Goal: Navigation & Orientation: Find specific page/section

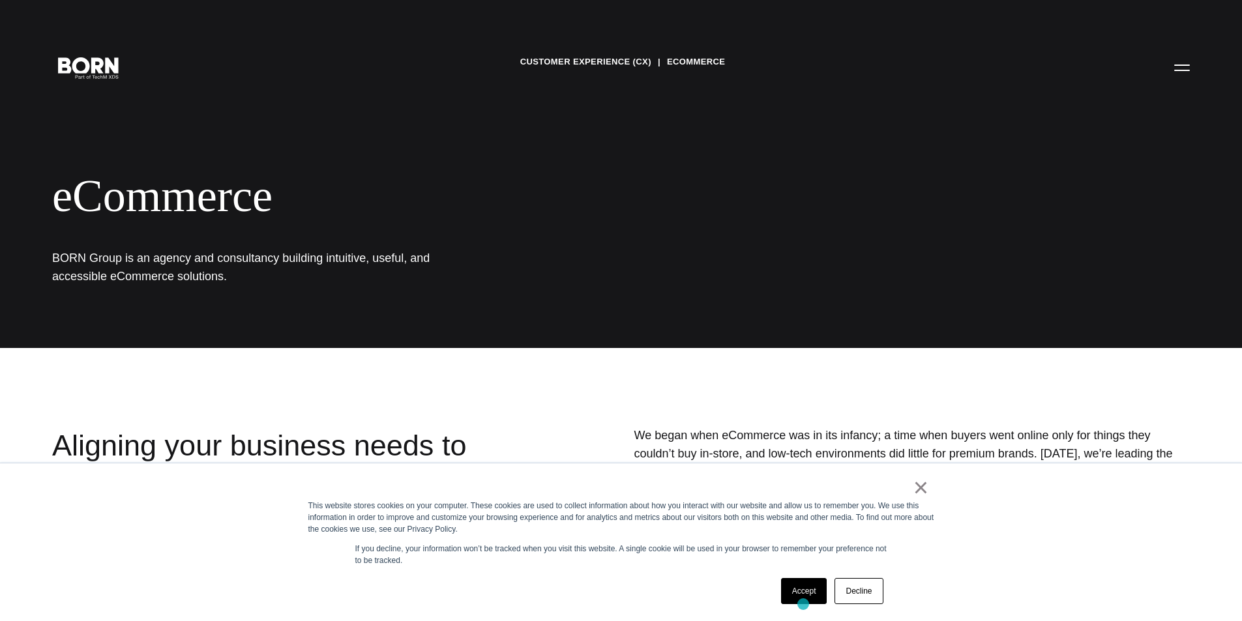
click at [803, 605] on div "Accept Decline" at bounding box center [832, 592] width 110 height 34
click at [807, 593] on link "Accept" at bounding box center [804, 591] width 46 height 26
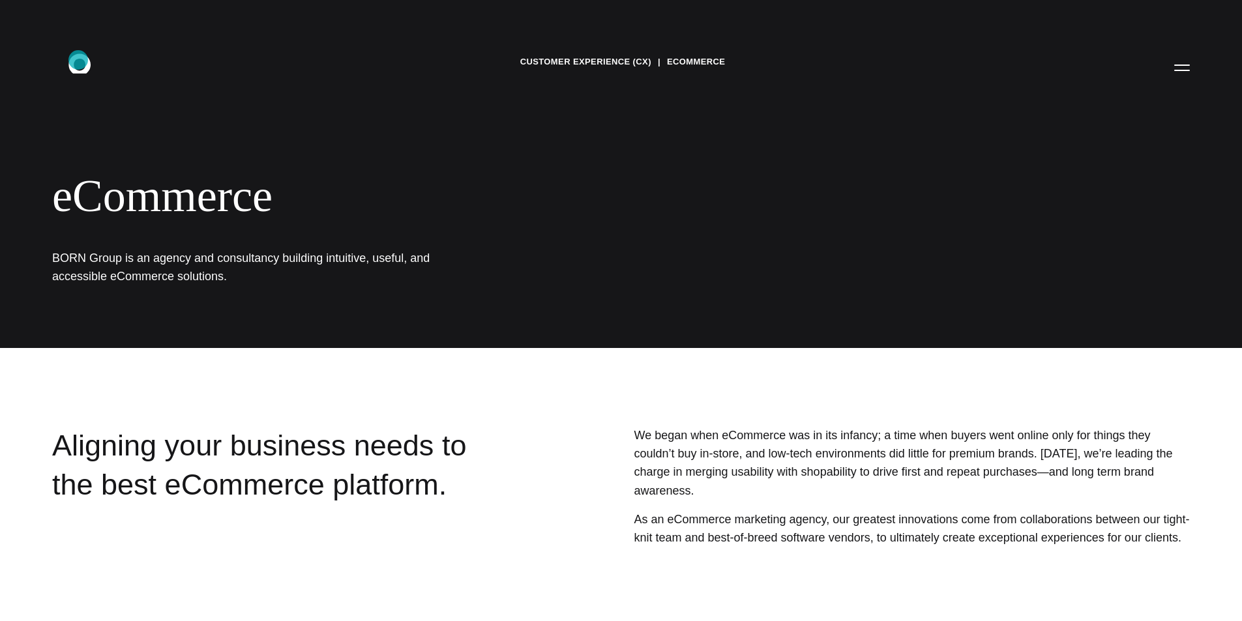
click at [78, 59] on icon at bounding box center [79, 63] width 22 height 20
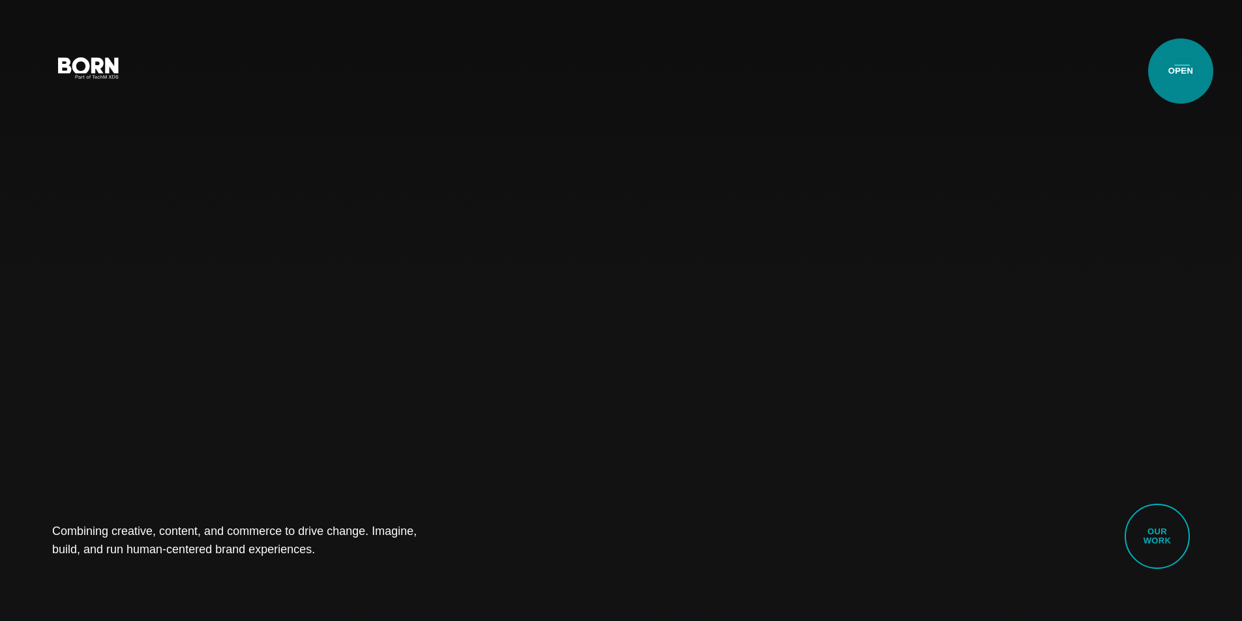
click at [1180, 67] on button "Primary Menu" at bounding box center [1182, 66] width 31 height 27
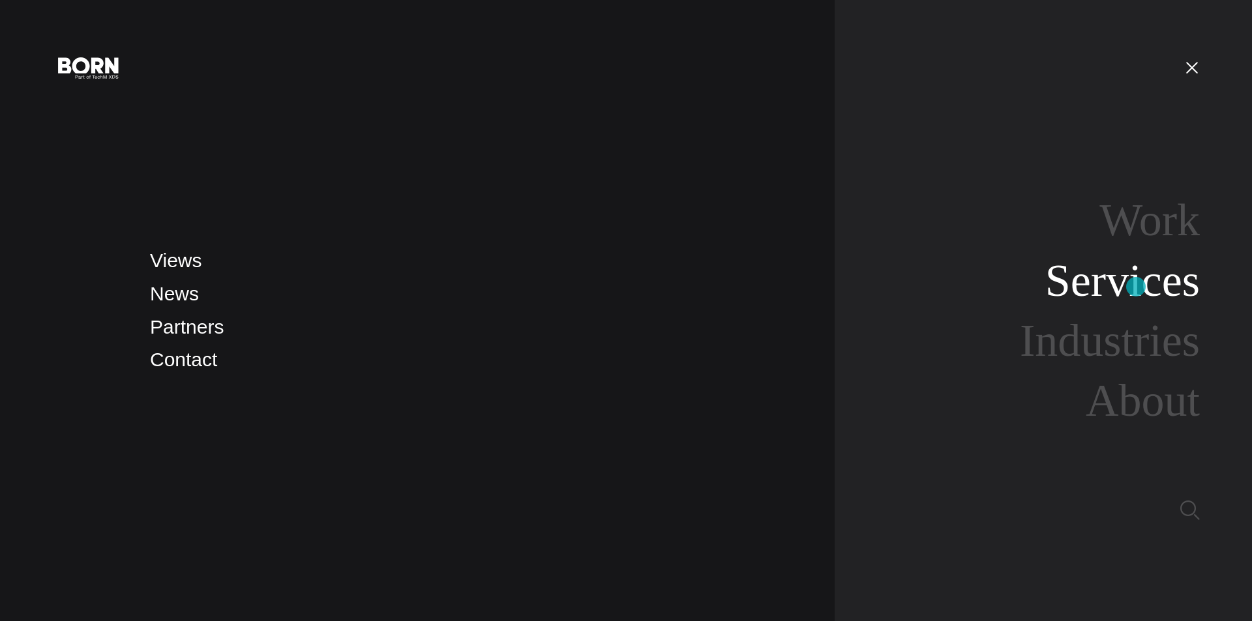
click at [1136, 287] on link "Services" at bounding box center [1122, 281] width 155 height 50
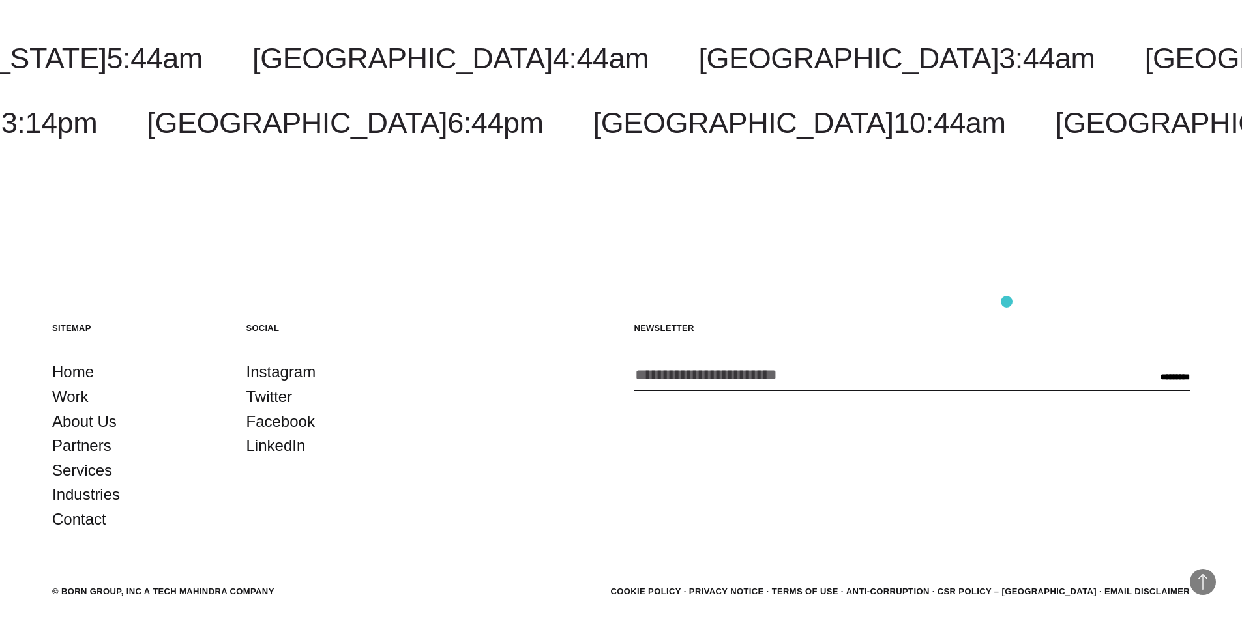
scroll to position [2727, 0]
